Goal: Information Seeking & Learning: Learn about a topic

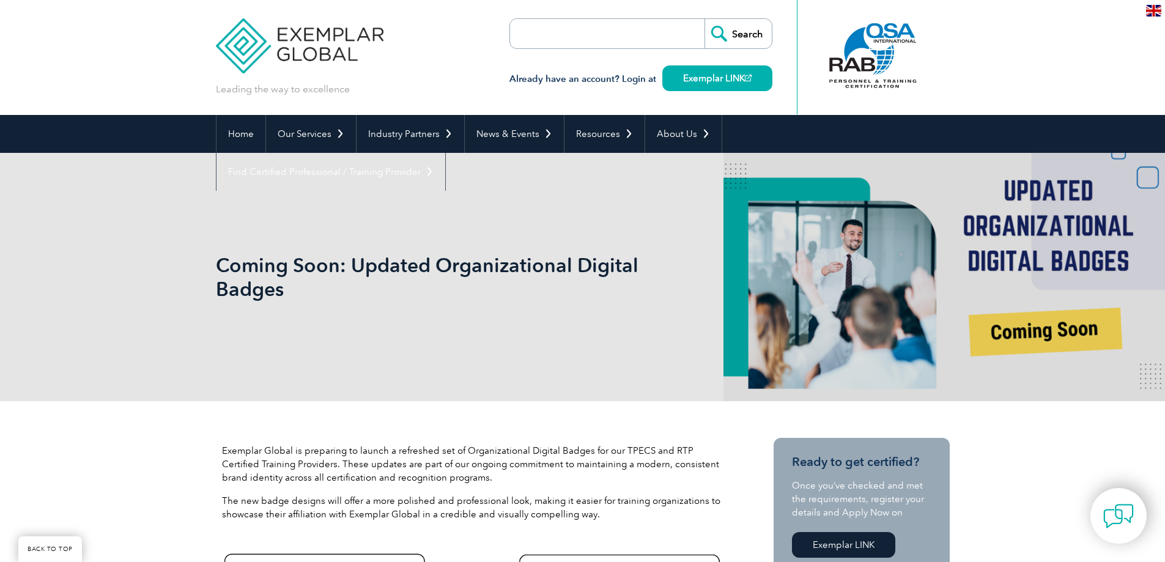
scroll to position [367, 0]
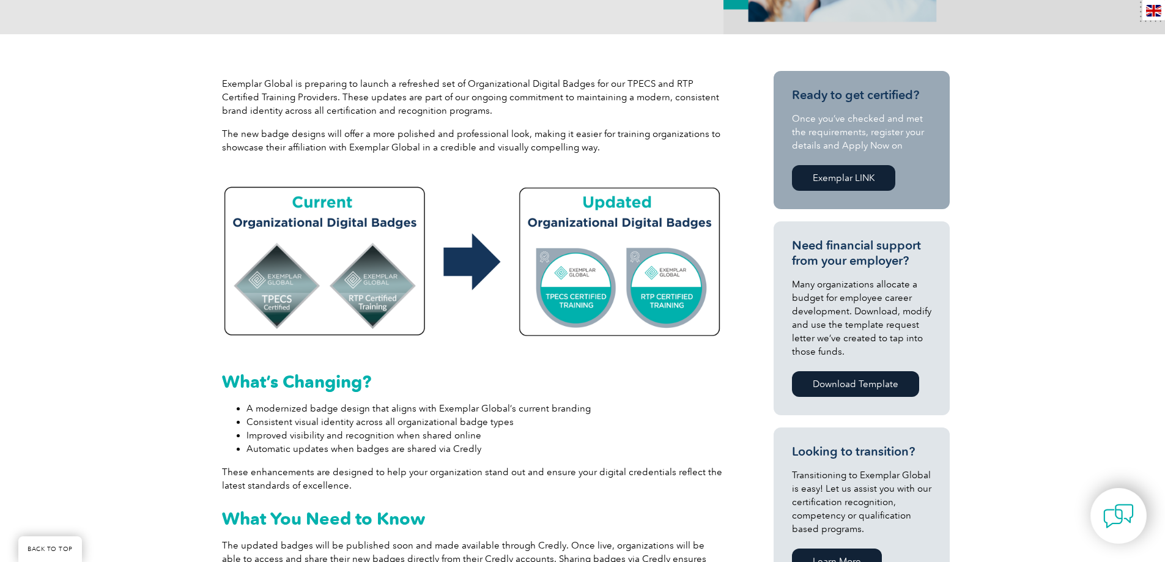
click at [395, 143] on p "The new badge designs will offer a more polished and professional look, making …" at bounding box center [472, 140] width 501 height 27
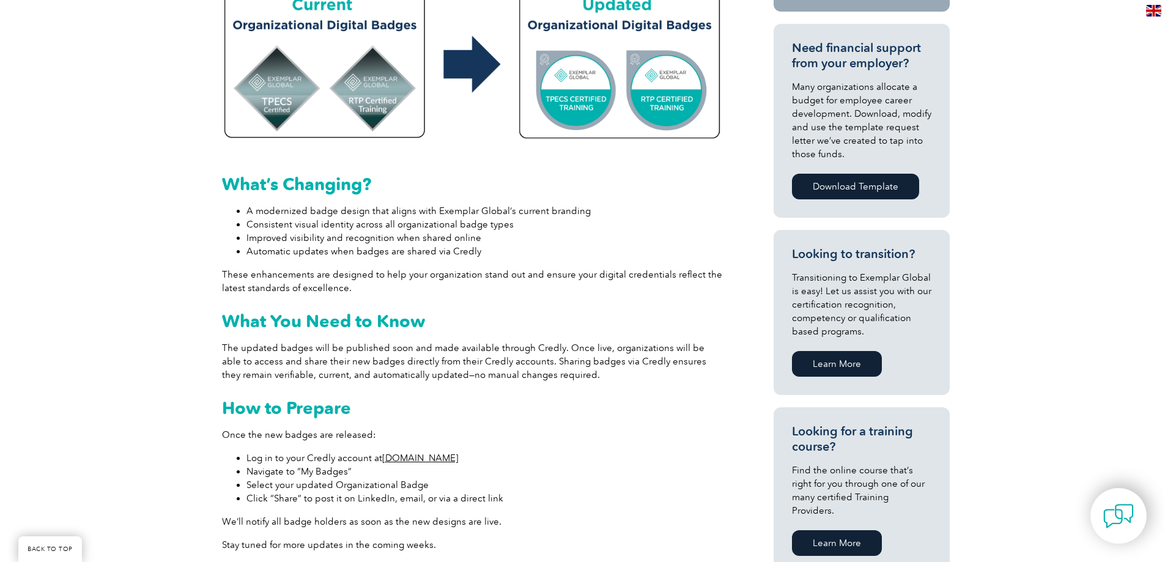
scroll to position [734, 0]
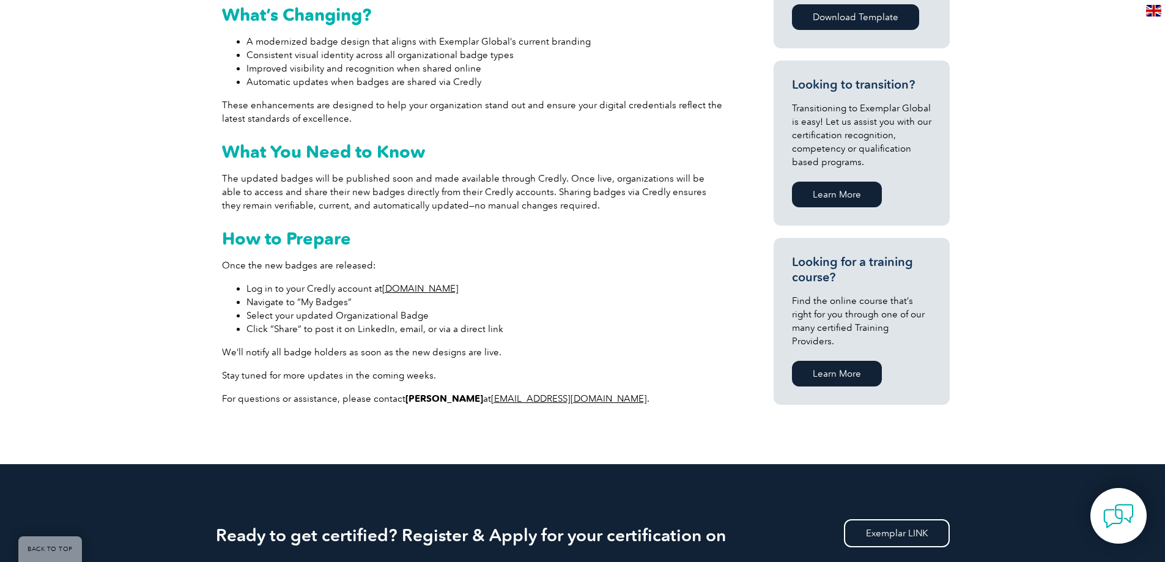
click at [513, 188] on p "The updated badges will be published soon and made available through Credly. On…" at bounding box center [472, 192] width 501 height 40
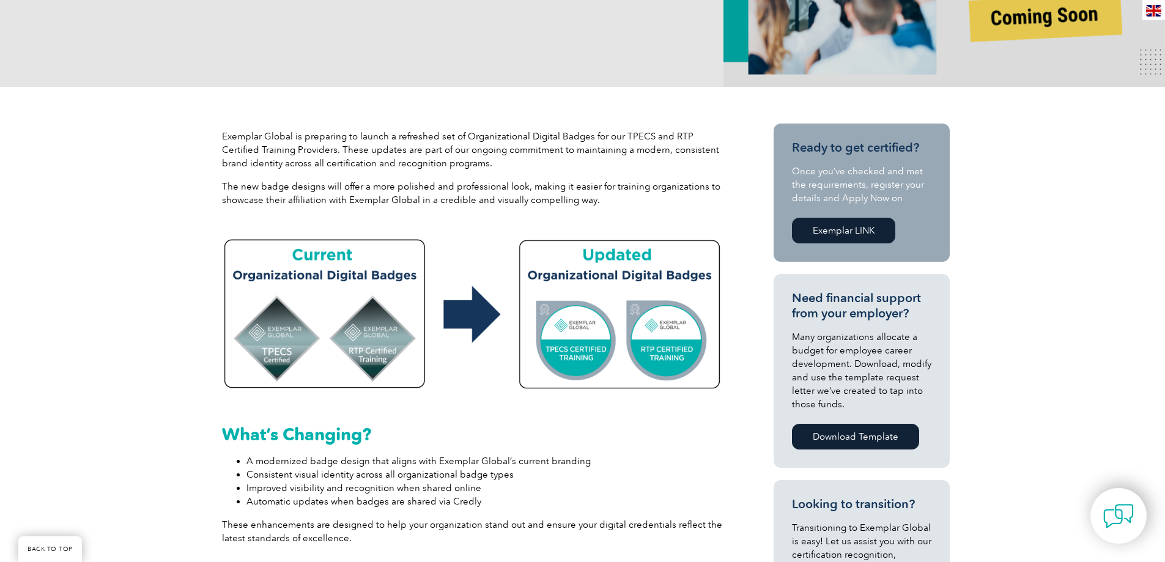
scroll to position [306, 0]
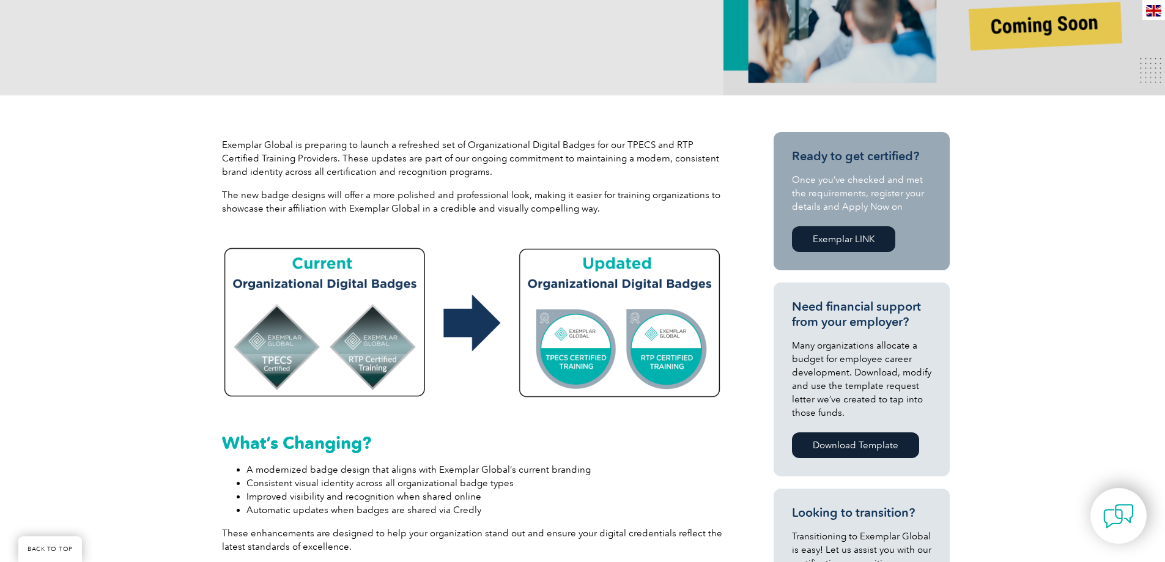
click at [626, 216] on div "Exemplar Global is preparing to launch a refreshed set of Organizational Digita…" at bounding box center [472, 181] width 501 height 87
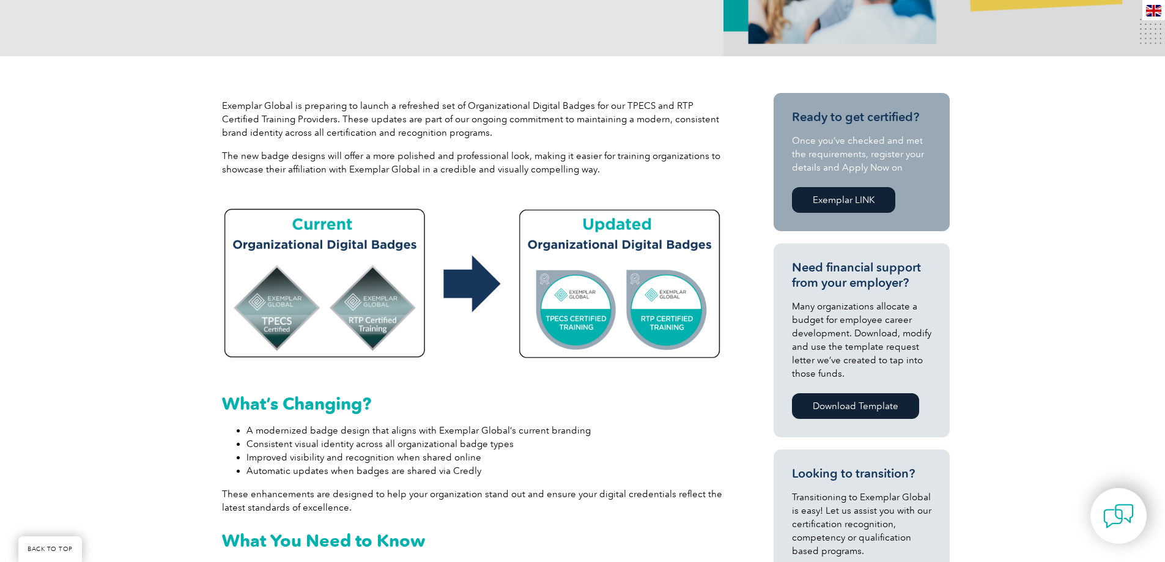
scroll to position [367, 0]
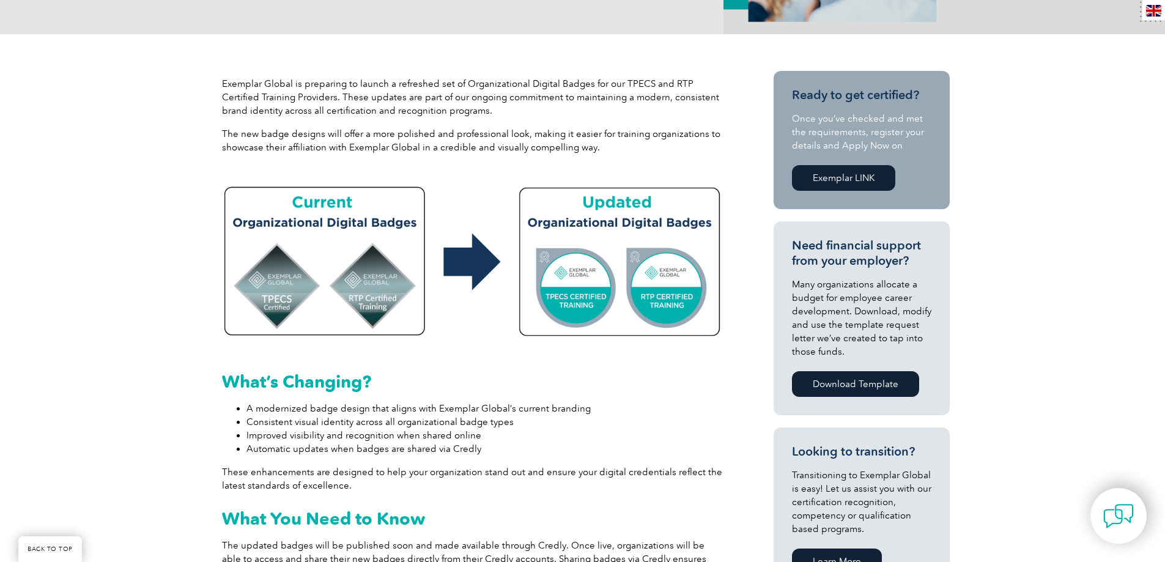
click at [540, 126] on div "Exemplar Global is preparing to launch a refreshed set of Organizational Digita…" at bounding box center [472, 115] width 501 height 77
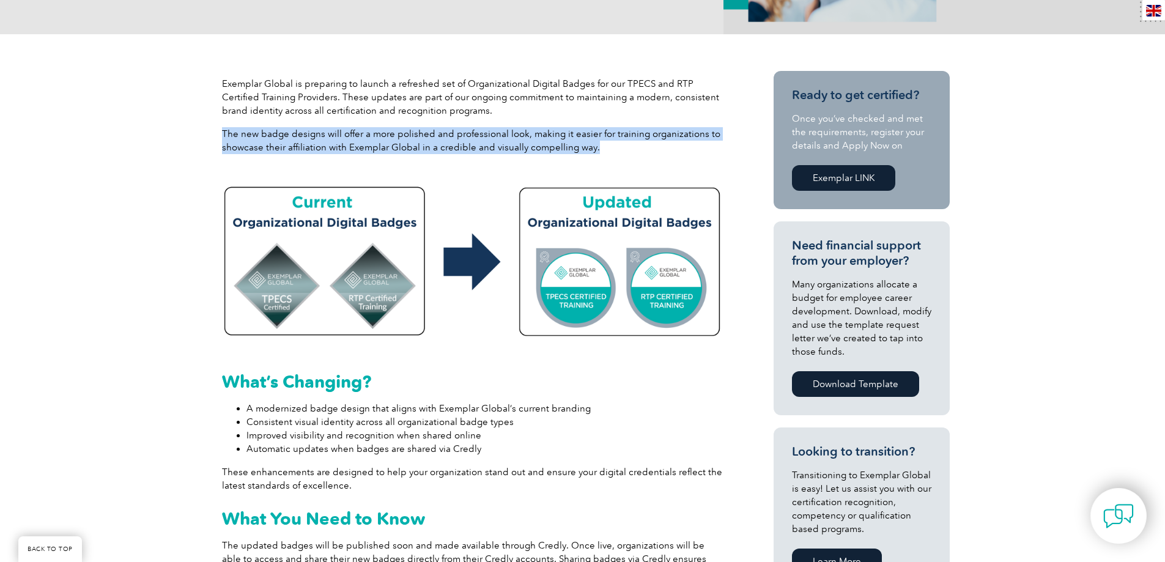
click at [540, 126] on div "Exemplar Global is preparing to launch a refreshed set of Organizational Digita…" at bounding box center [472, 115] width 501 height 77
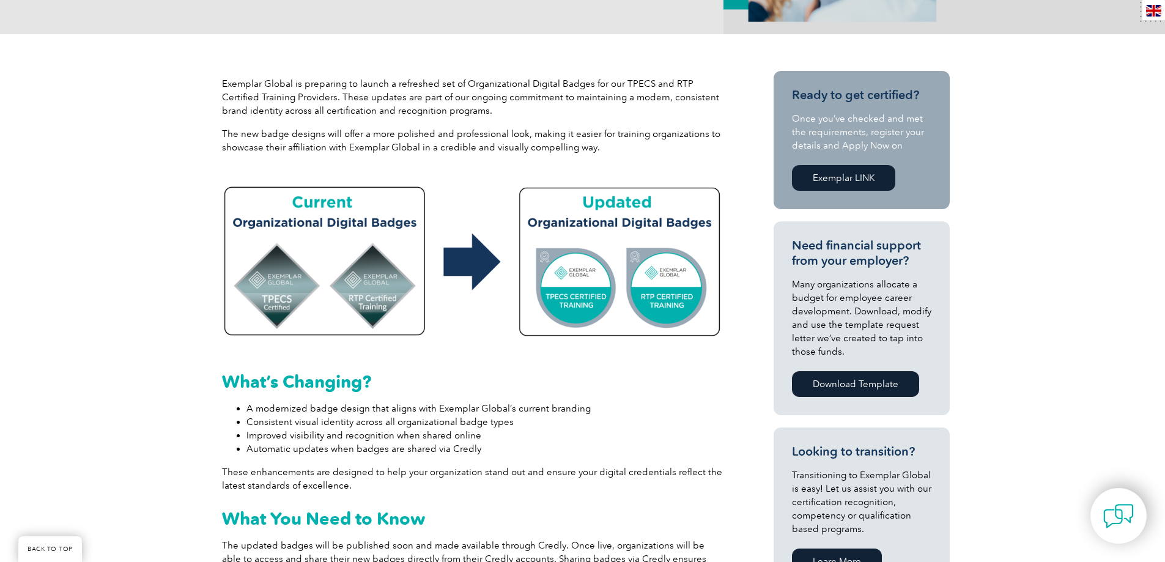
click at [494, 95] on p "Exemplar Global is preparing to launch a refreshed set of Organizational Digita…" at bounding box center [472, 97] width 501 height 40
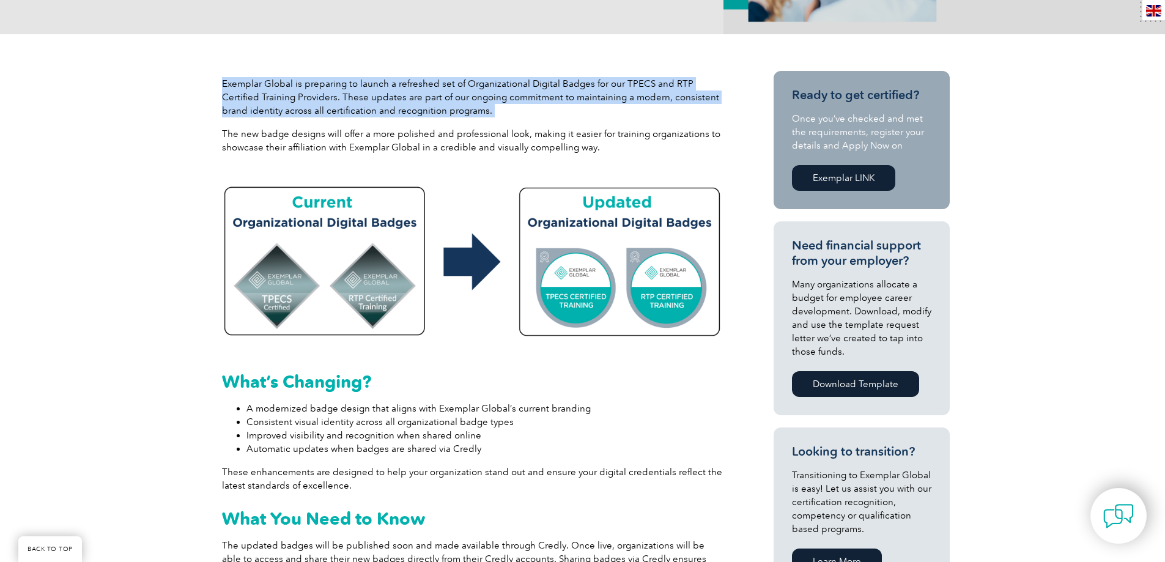
click at [494, 95] on p "Exemplar Global is preparing to launch a refreshed set of Organizational Digita…" at bounding box center [472, 97] width 501 height 40
click at [473, 94] on p "Exemplar Global is preparing to launch a refreshed set of Organizational Digita…" at bounding box center [472, 97] width 501 height 40
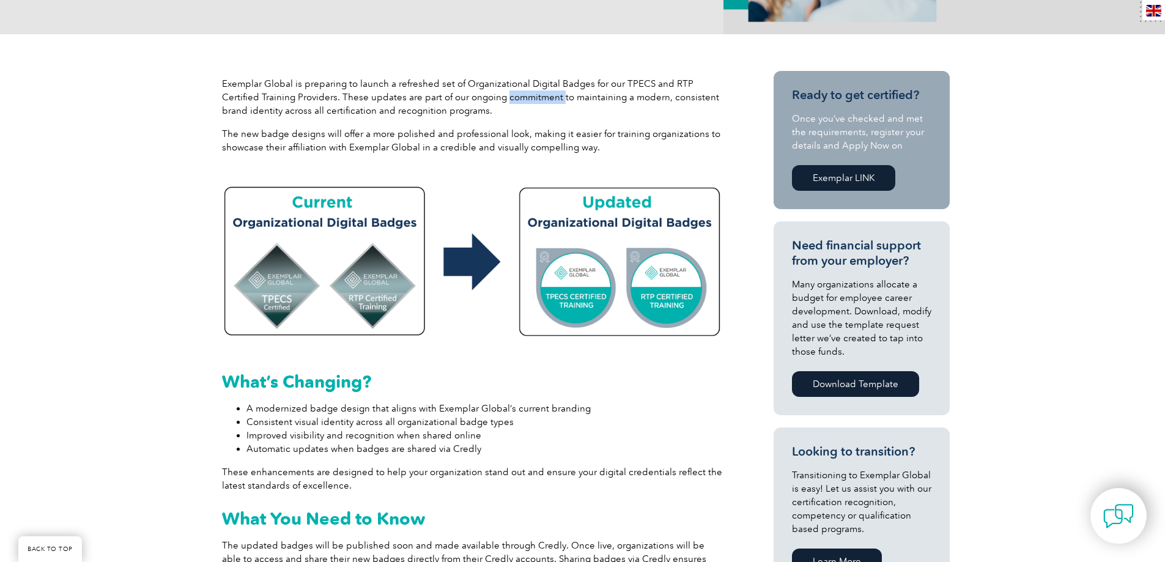
click at [473, 94] on p "Exemplar Global is preparing to launch a refreshed set of Organizational Digita…" at bounding box center [472, 97] width 501 height 40
click at [466, 120] on div "Exemplar Global is preparing to launch a refreshed set of Organizational Digita…" at bounding box center [472, 115] width 501 height 77
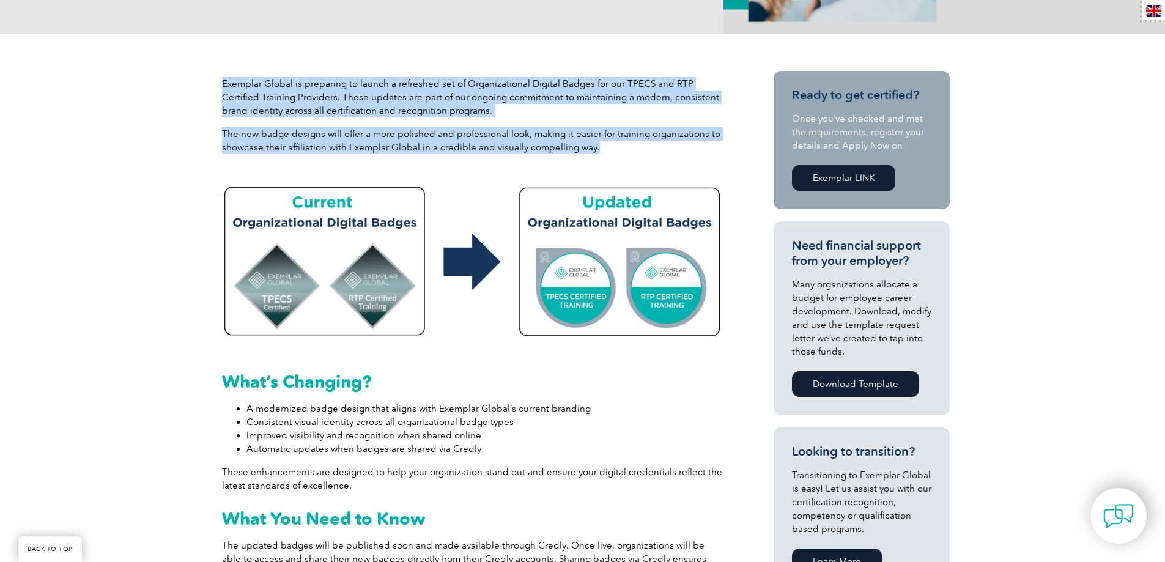
drag, startPoint x: 572, startPoint y: 149, endPoint x: 217, endPoint y: 87, distance: 360.6
click at [217, 87] on div "Exemplar Global is preparing to launch a refreshed set of Organizational Digita…" at bounding box center [473, 120] width 514 height 99
click at [224, 86] on p "Exemplar Global is preparing to launch a refreshed set of Organizational Digita…" at bounding box center [472, 97] width 501 height 40
drag, startPoint x: 224, startPoint y: 83, endPoint x: 606, endPoint y: 162, distance: 390.2
click at [606, 162] on div "Exemplar Global is preparing to launch a refreshed set of Organizational Digita…" at bounding box center [472, 120] width 501 height 87
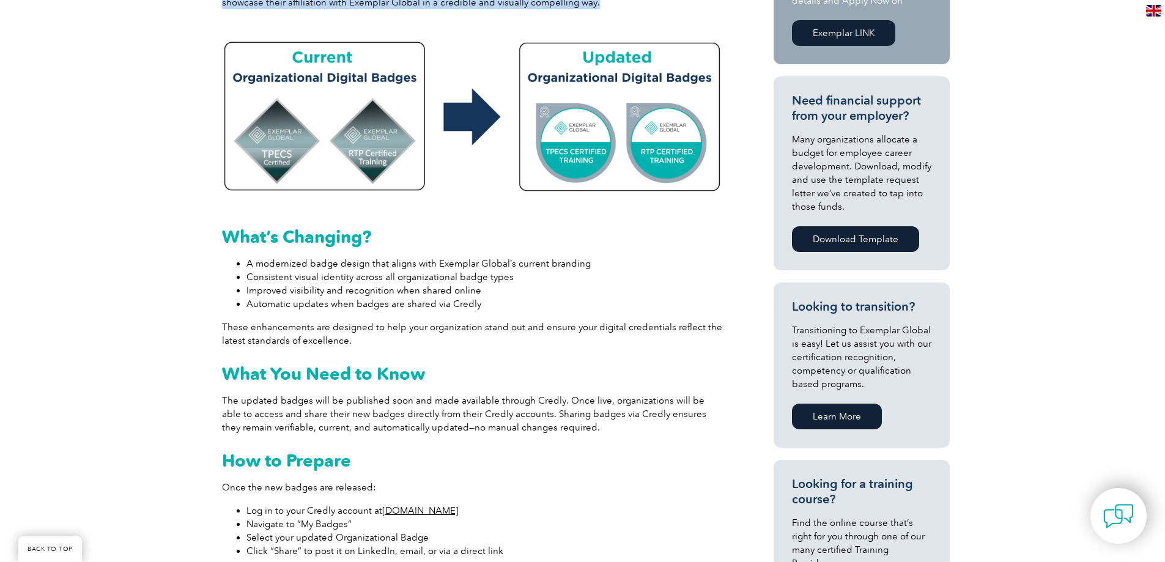
scroll to position [611, 0]
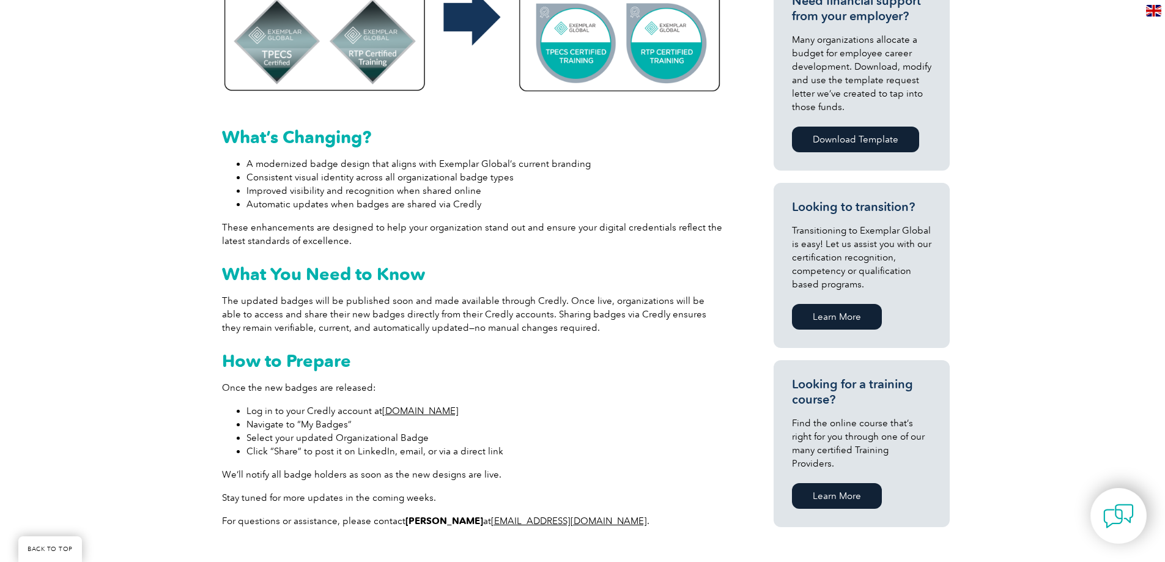
click at [451, 205] on li "Automatic updates when badges are shared via Credly" at bounding box center [484, 203] width 477 height 13
